Goal: Check status: Check status

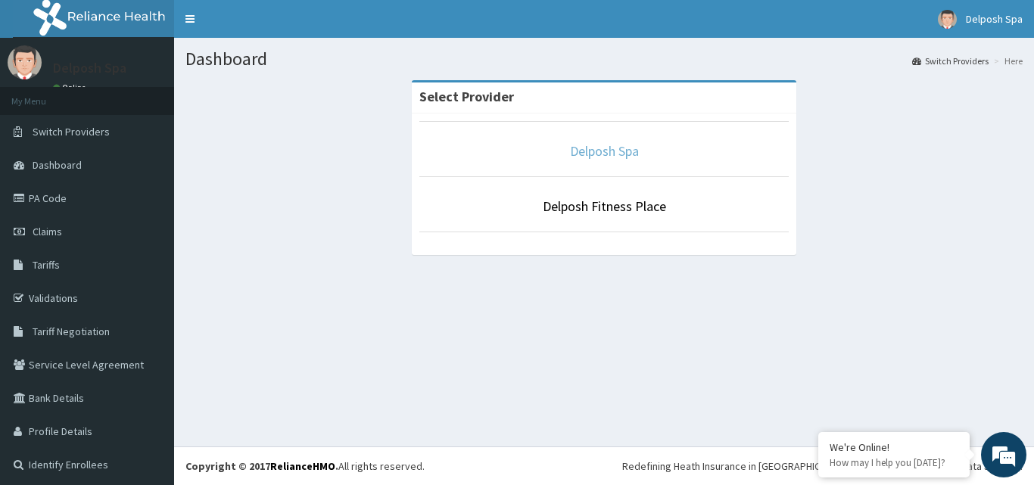
click at [614, 151] on link "Delposh Spa" at bounding box center [604, 150] width 69 height 17
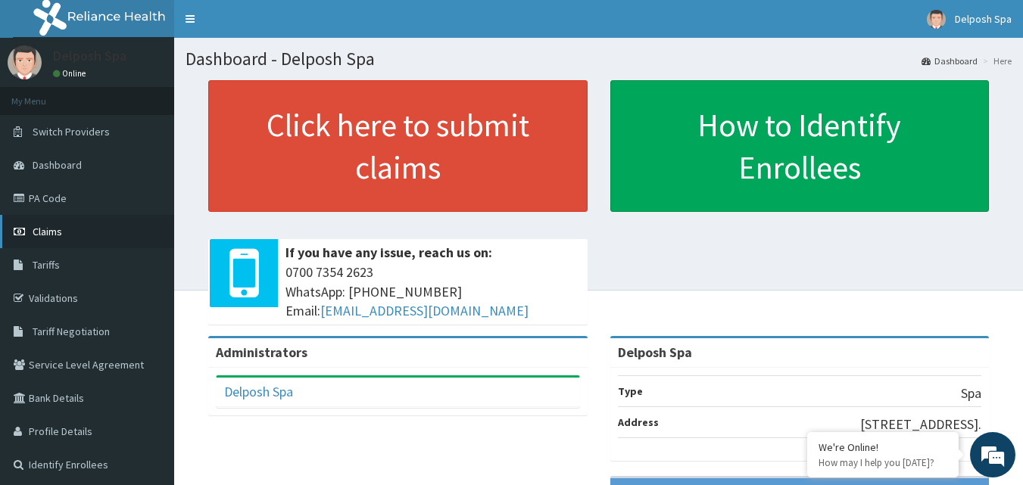
click at [111, 236] on link "Claims" at bounding box center [87, 231] width 174 height 33
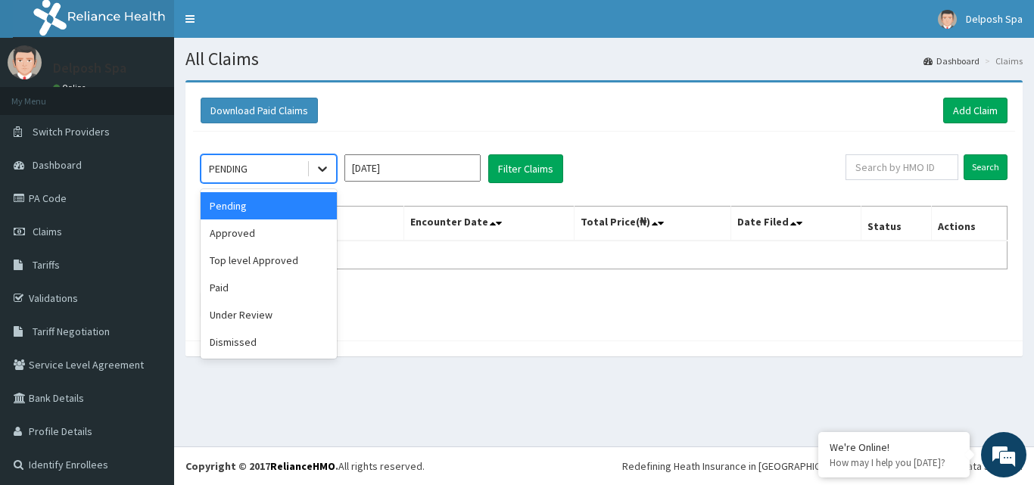
click at [321, 169] on icon at bounding box center [322, 169] width 9 height 5
click at [287, 283] on div "Paid" at bounding box center [269, 287] width 136 height 27
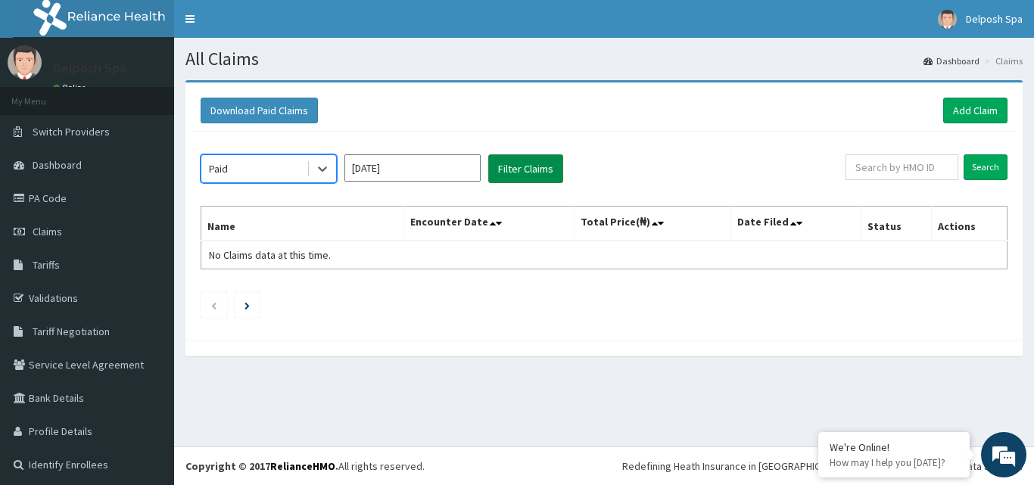
click at [535, 168] on button "Filter Claims" at bounding box center [525, 168] width 75 height 29
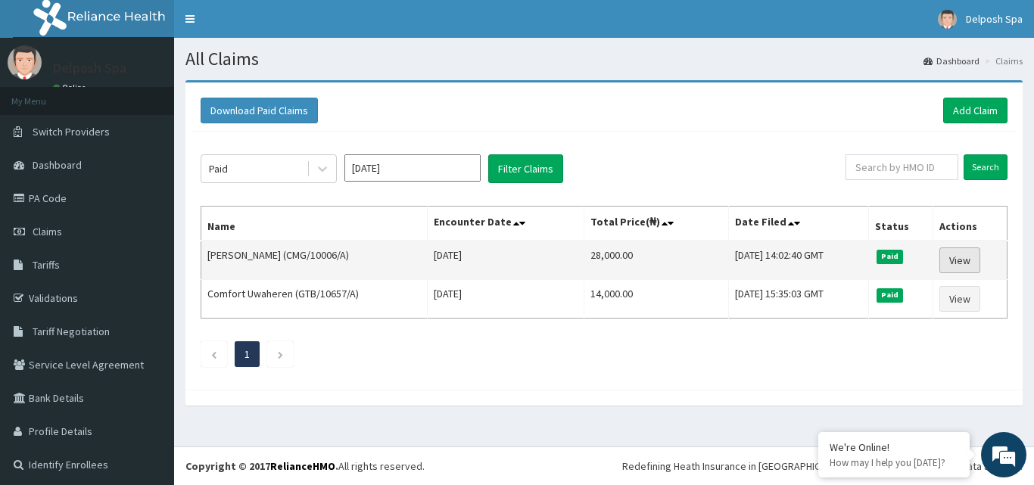
click at [956, 257] on link "View" at bounding box center [960, 261] width 41 height 26
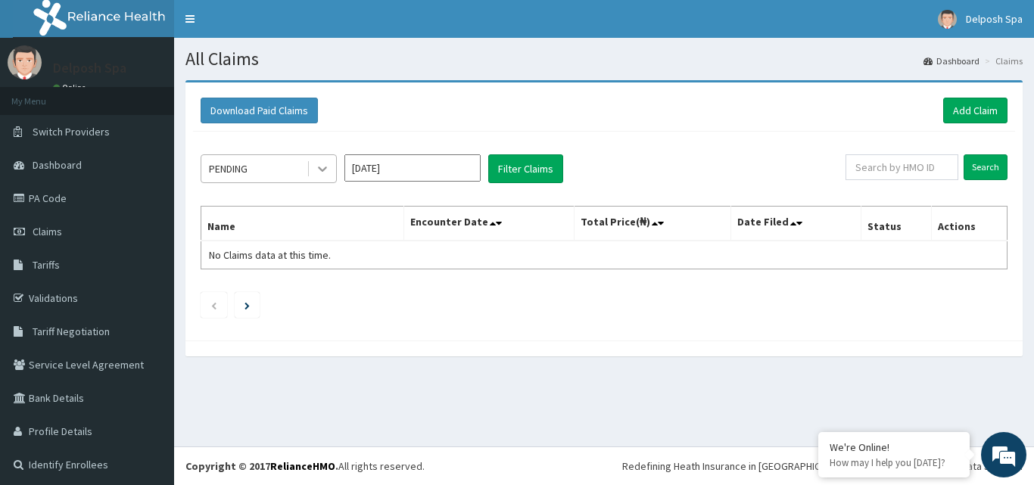
click at [325, 170] on icon at bounding box center [322, 168] width 15 height 15
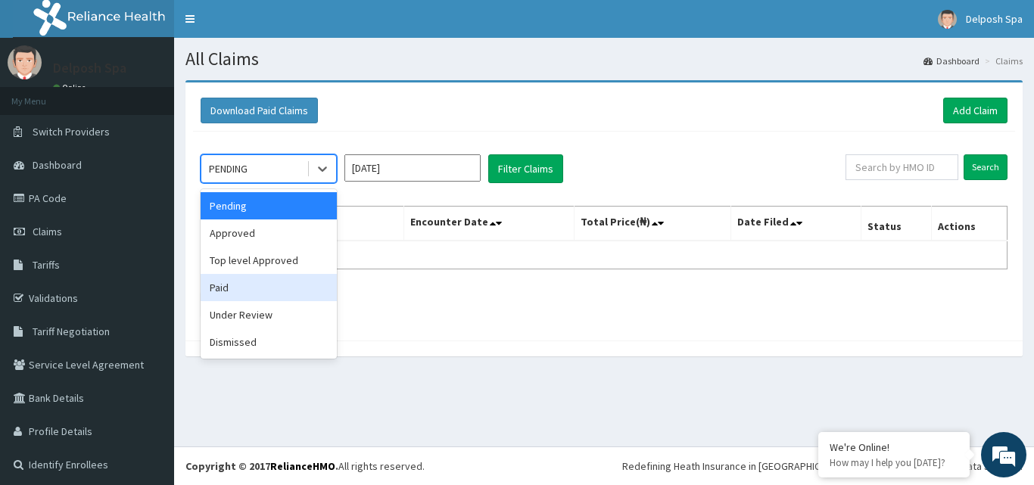
click at [277, 288] on div "Paid" at bounding box center [269, 287] width 136 height 27
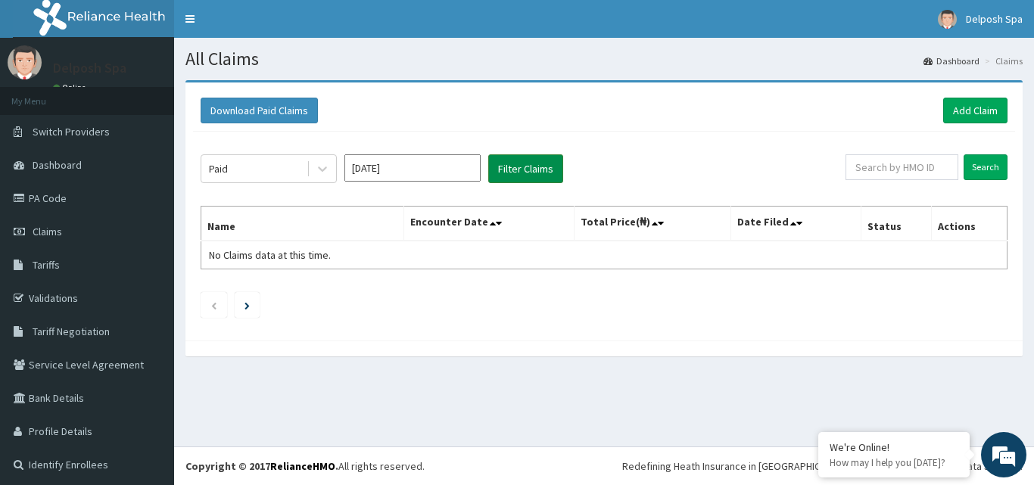
click at [523, 173] on button "Filter Claims" at bounding box center [525, 168] width 75 height 29
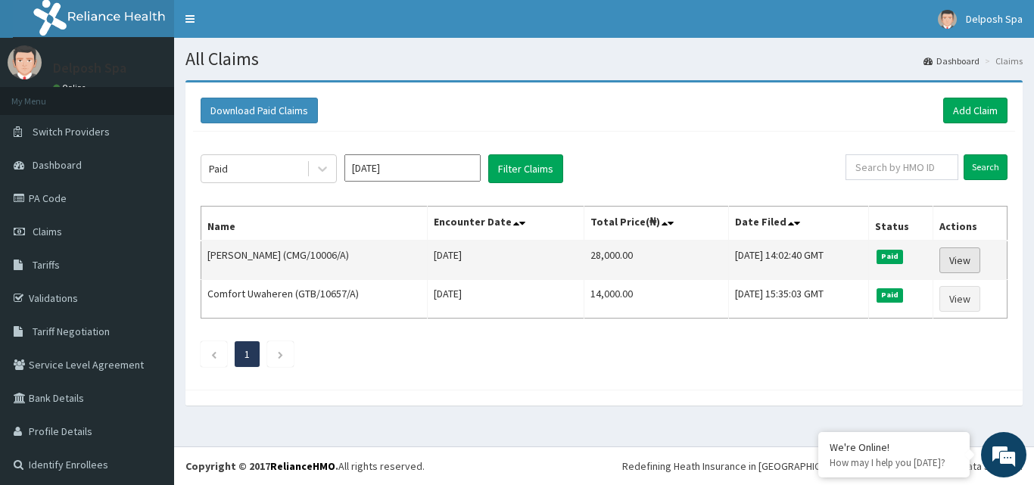
click at [951, 256] on link "View" at bounding box center [960, 261] width 41 height 26
